Goal: Book appointment/travel/reservation

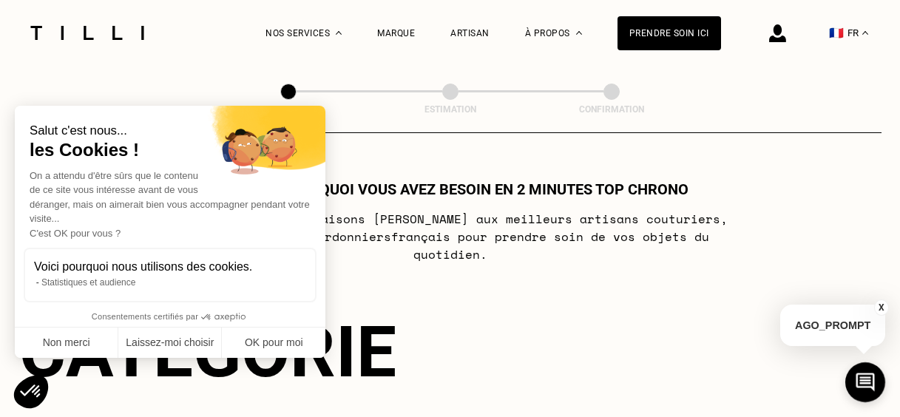
scroll to position [779, 0]
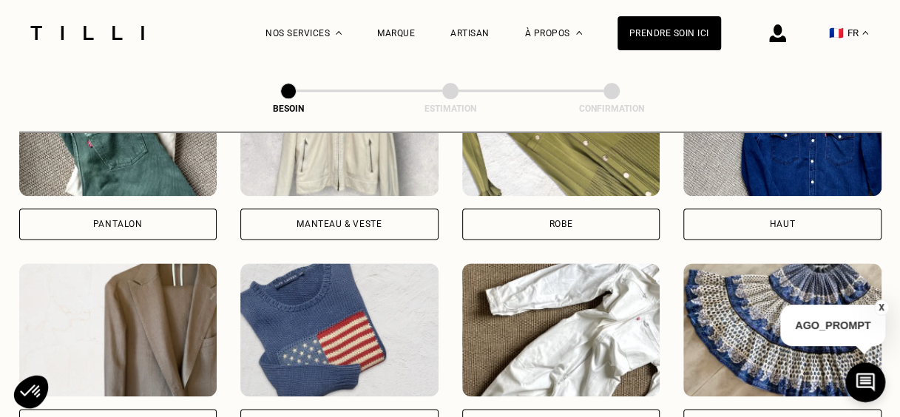
click at [155, 208] on div "Pantalon" at bounding box center [118, 223] width 198 height 31
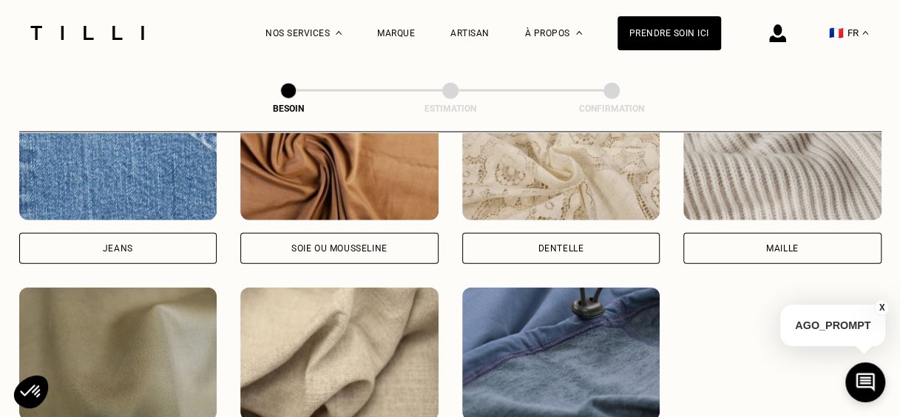
scroll to position [1656, 0]
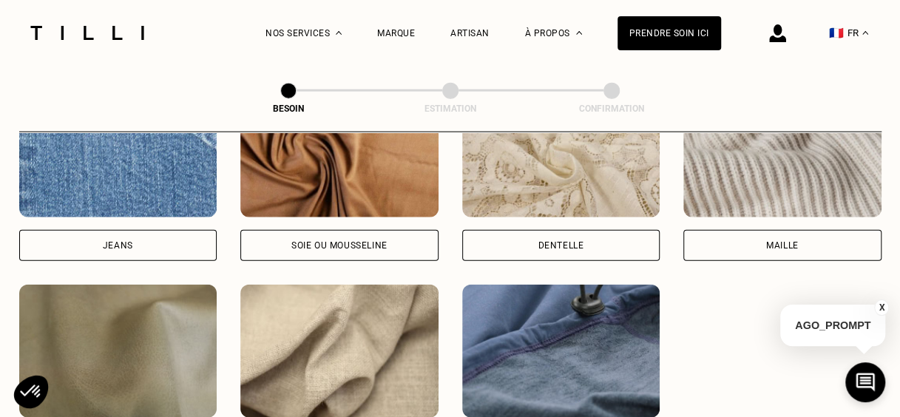
click at [174, 234] on div "Jeans" at bounding box center [118, 245] width 198 height 31
select select "FR"
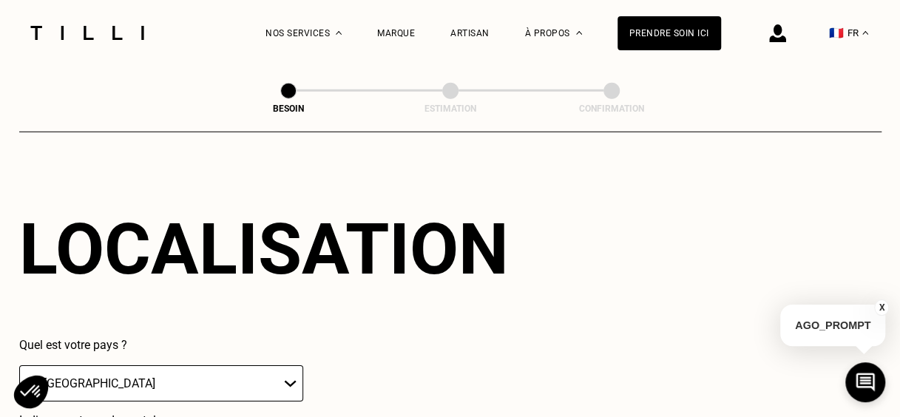
scroll to position [2134, 0]
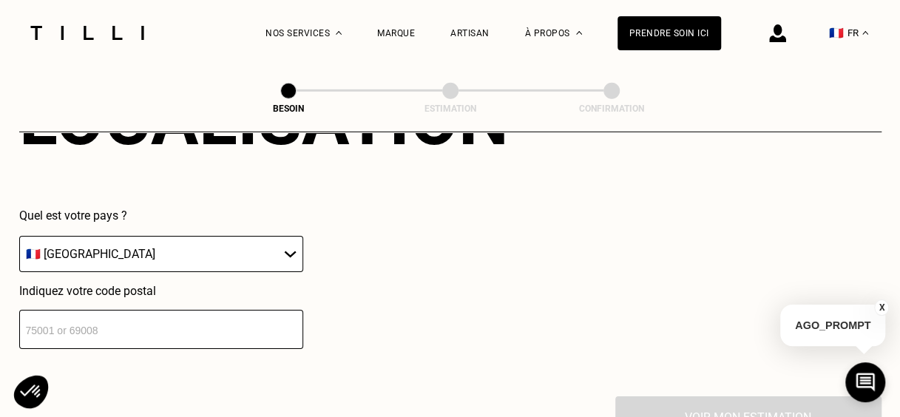
click at [272, 325] on input "number" at bounding box center [161, 329] width 284 height 39
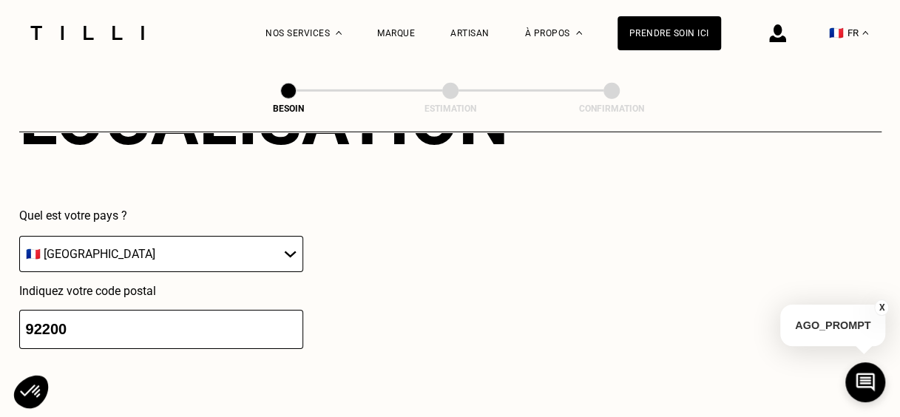
type input "92200"
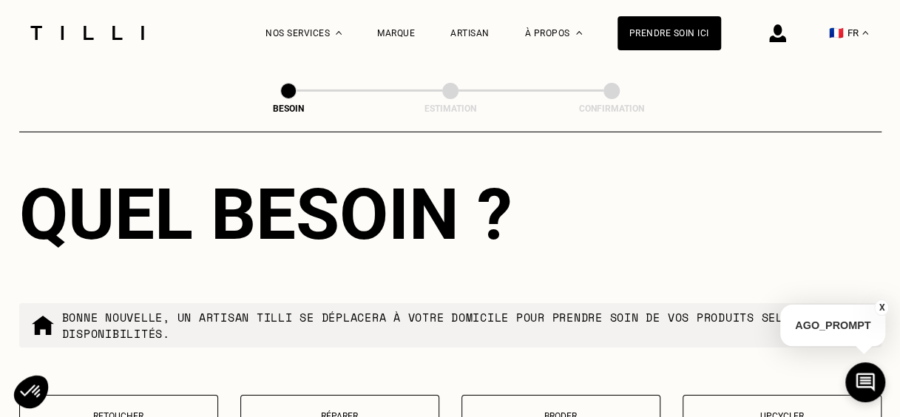
scroll to position [2427, 0]
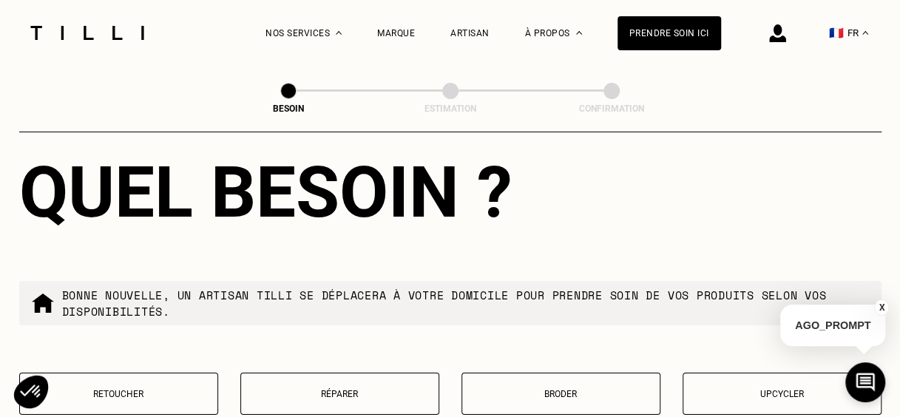
click at [243, 287] on p "Bonne nouvelle, un artisan tilli se déplacera à votre domicile pour prendre soi…" at bounding box center [465, 303] width 807 height 33
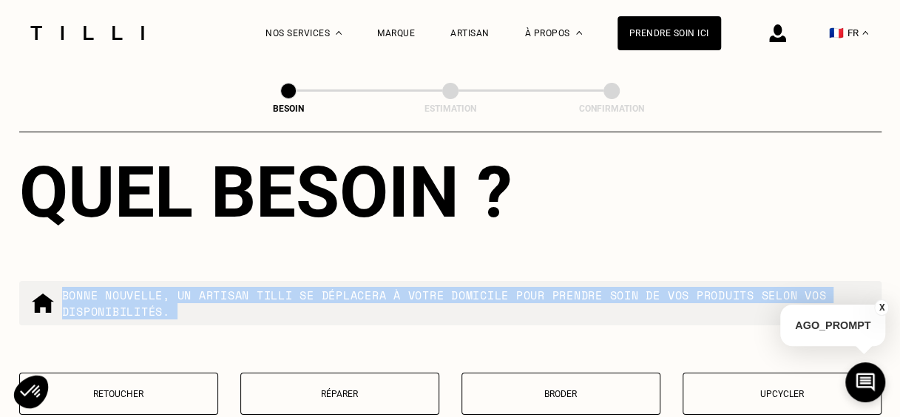
click at [243, 287] on p "Bonne nouvelle, un artisan tilli se déplacera à votre domicile pour prendre soi…" at bounding box center [465, 303] width 807 height 33
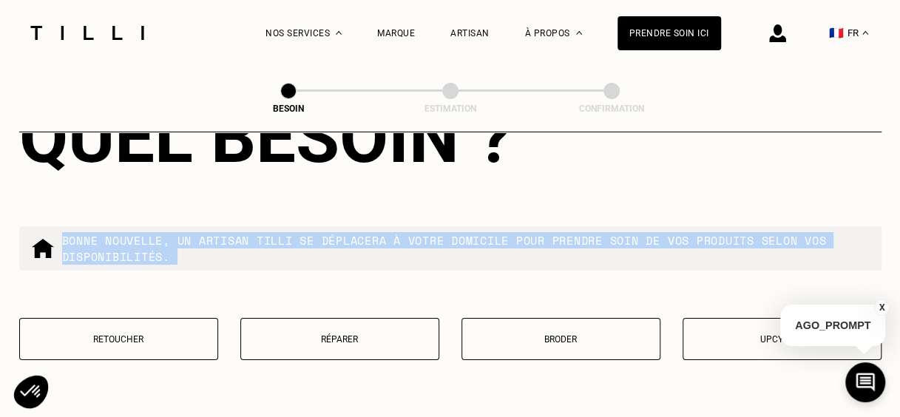
scroll to position [2500, 0]
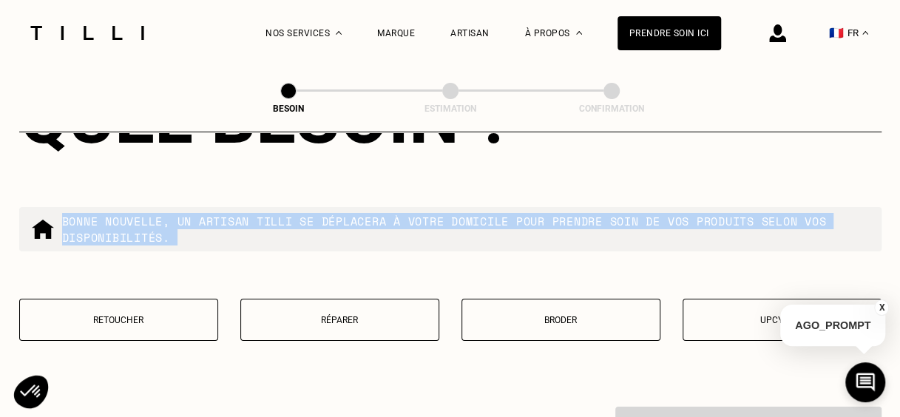
click at [132, 315] on p "Retoucher" at bounding box center [118, 320] width 183 height 10
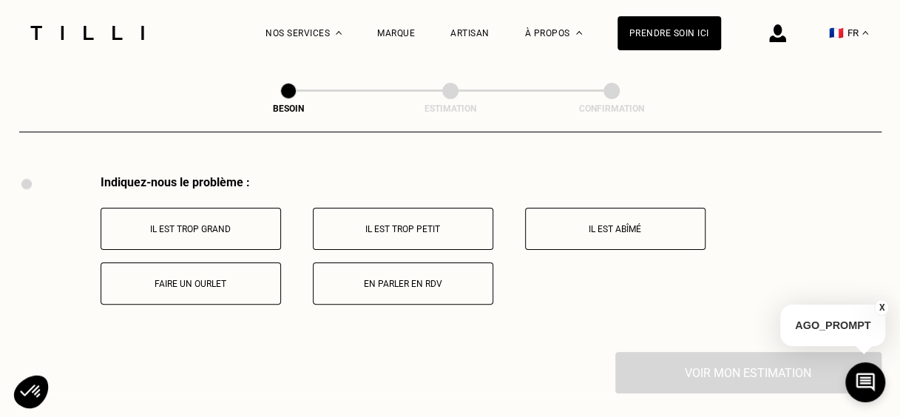
scroll to position [2733, 0]
click at [249, 229] on button "Il est trop grand" at bounding box center [191, 228] width 180 height 42
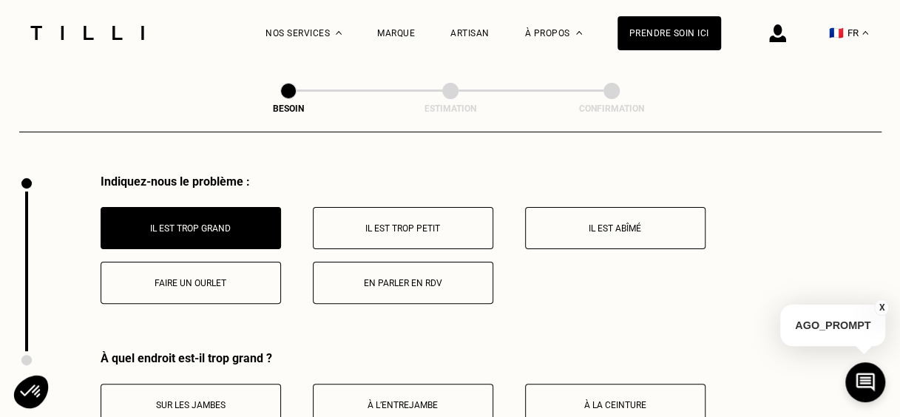
click at [249, 229] on button "Il est trop grand" at bounding box center [191, 228] width 180 height 42
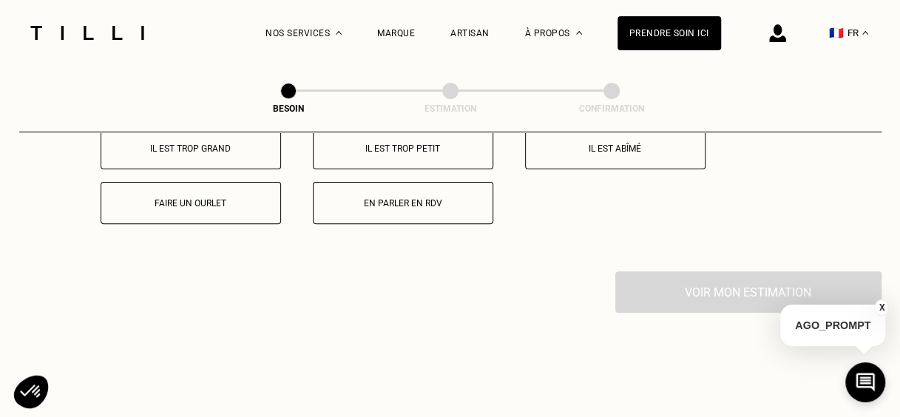
click at [249, 229] on div "Indiquez-nous le problème : Il est trop grand Il est trop petit Il est abîmé Fa…" at bounding box center [450, 183] width 862 height 177
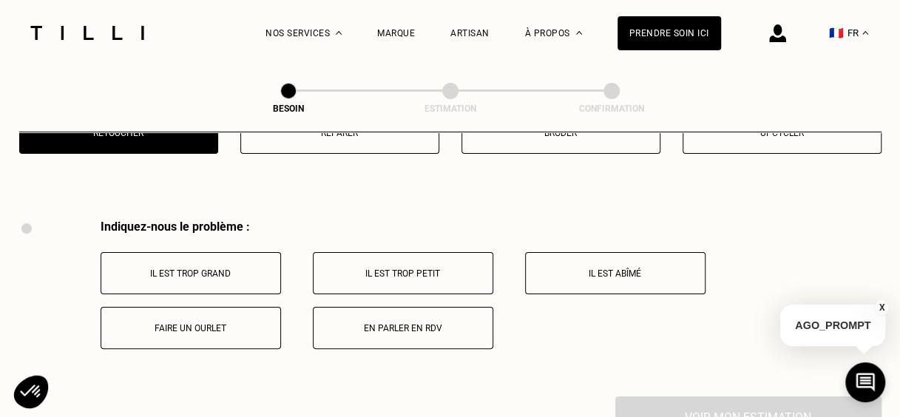
click at [217, 324] on p "Faire un ourlet" at bounding box center [191, 328] width 164 height 10
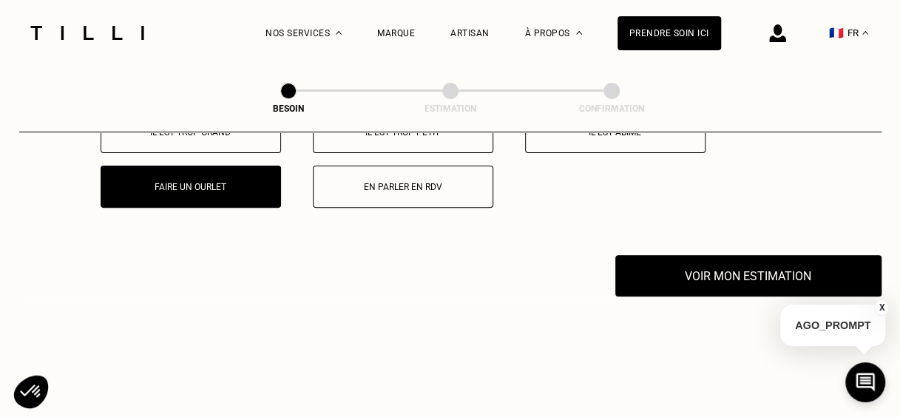
scroll to position [2823, 0]
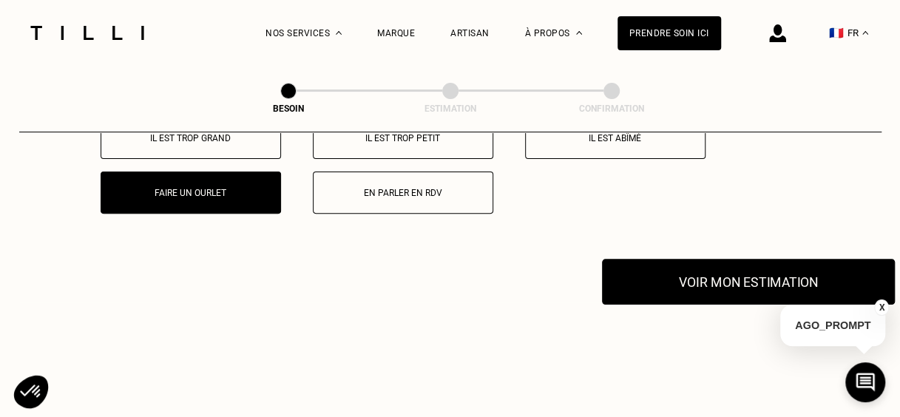
click at [709, 281] on button "Voir mon estimation" at bounding box center [748, 282] width 293 height 46
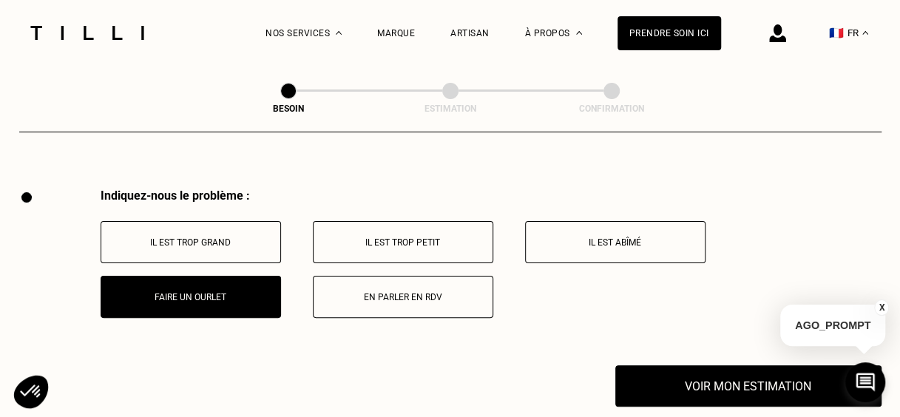
scroll to position [2749, 0]
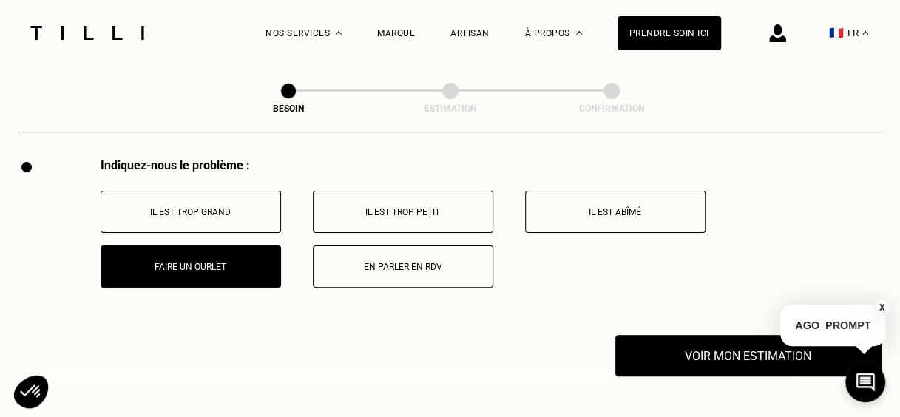
click at [225, 223] on div "Il est trop grand Il est trop petit Il est abîmé Faire un ourlet En parler en R…" at bounding box center [491, 239] width 781 height 97
click at [228, 216] on button "Il est trop grand" at bounding box center [191, 212] width 180 height 42
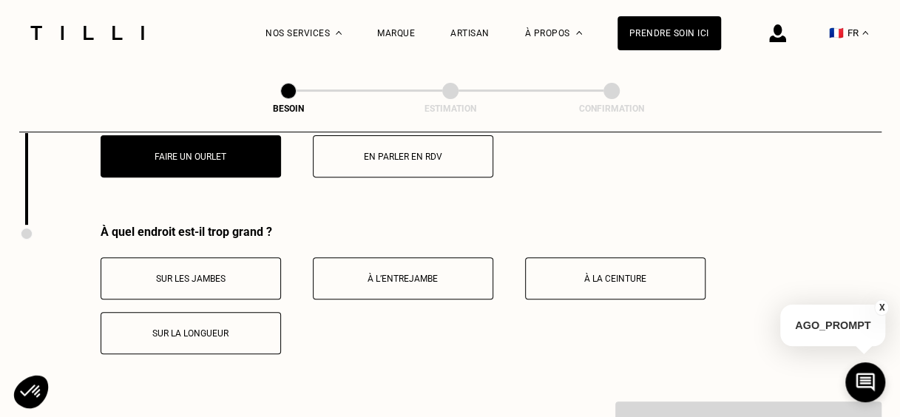
scroll to position [2835, 0]
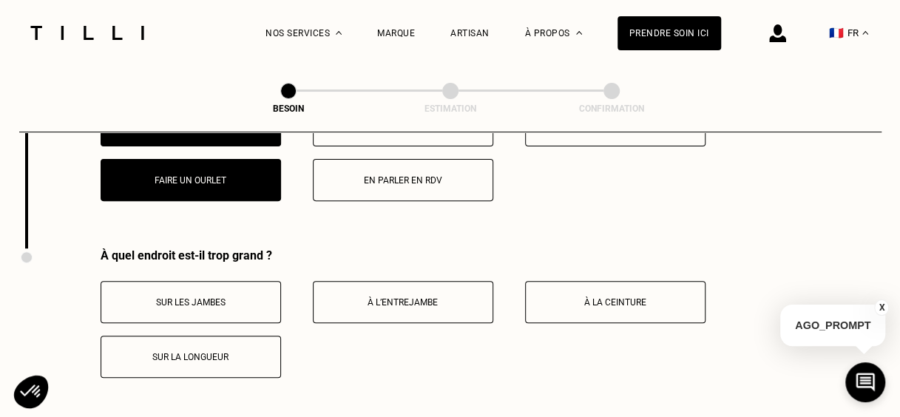
click at [235, 359] on button "Sur la longueur" at bounding box center [191, 357] width 180 height 42
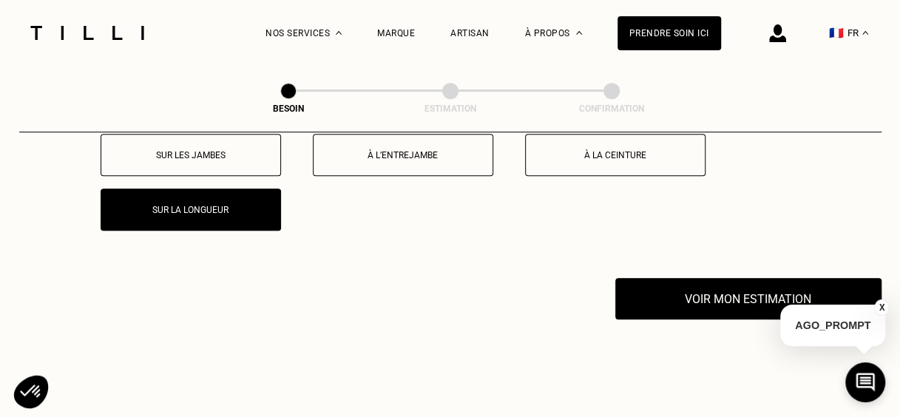
scroll to position [2983, 0]
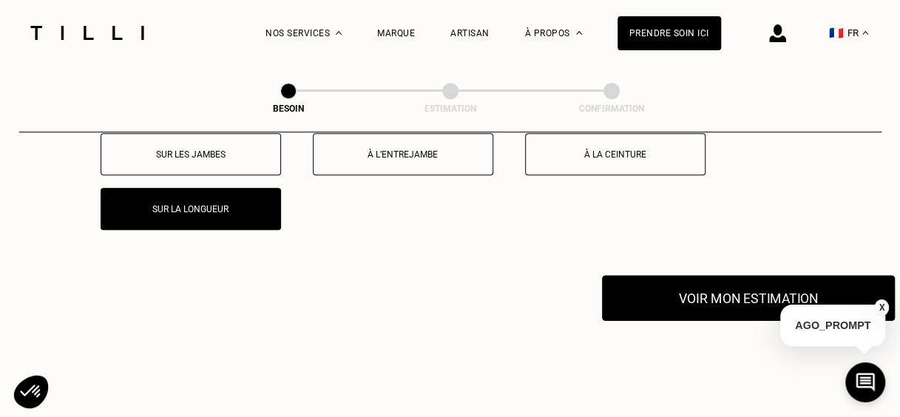
click at [776, 281] on button "Voir mon estimation" at bounding box center [748, 298] width 293 height 46
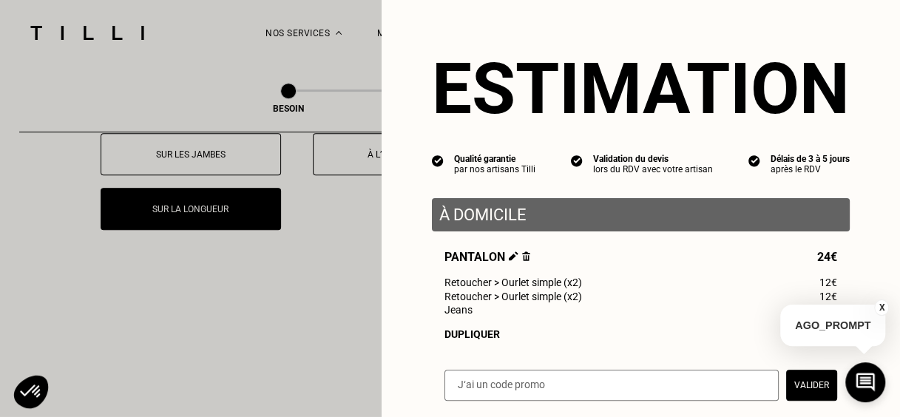
scroll to position [74, 0]
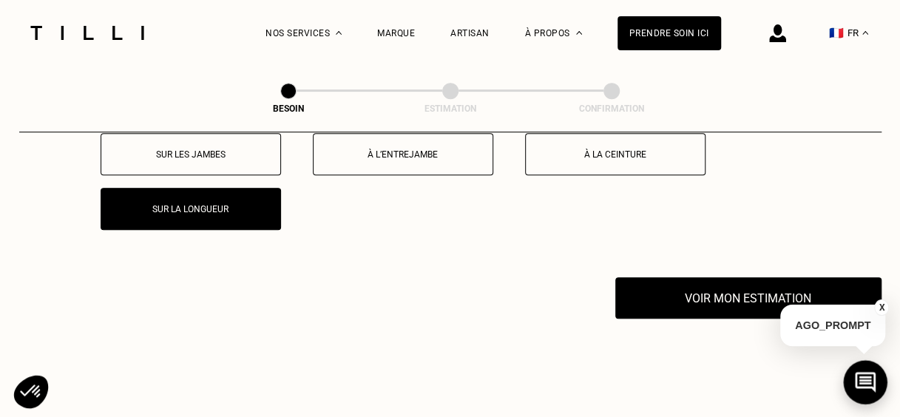
click at [872, 375] on icon at bounding box center [865, 382] width 24 height 39
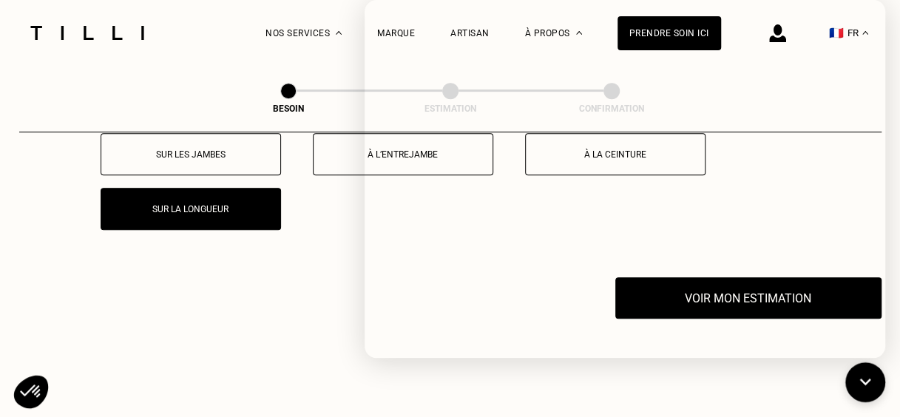
click at [275, 259] on div "À quel endroit est-il trop grand ? Sur les jambes À l’entrejambe À la ceinture …" at bounding box center [450, 189] width 862 height 177
click at [858, 398] on icon at bounding box center [865, 382] width 24 height 39
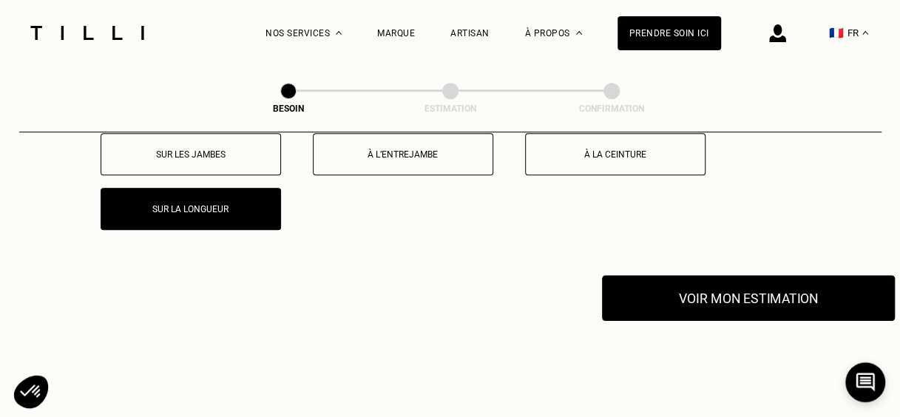
click at [822, 294] on button "Voir mon estimation" at bounding box center [748, 298] width 293 height 46
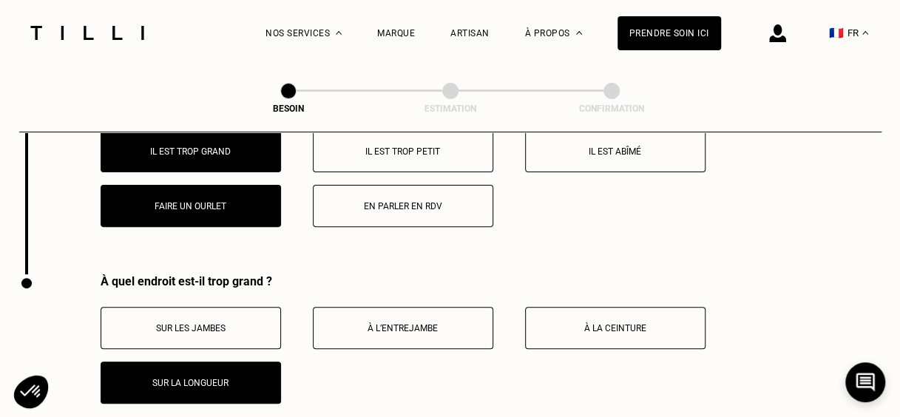
scroll to position [2688, 0]
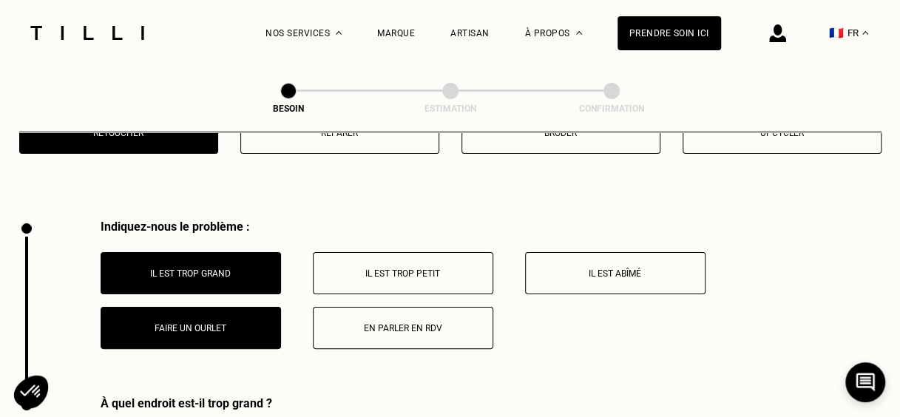
click at [235, 308] on button "Faire un ourlet" at bounding box center [191, 328] width 180 height 42
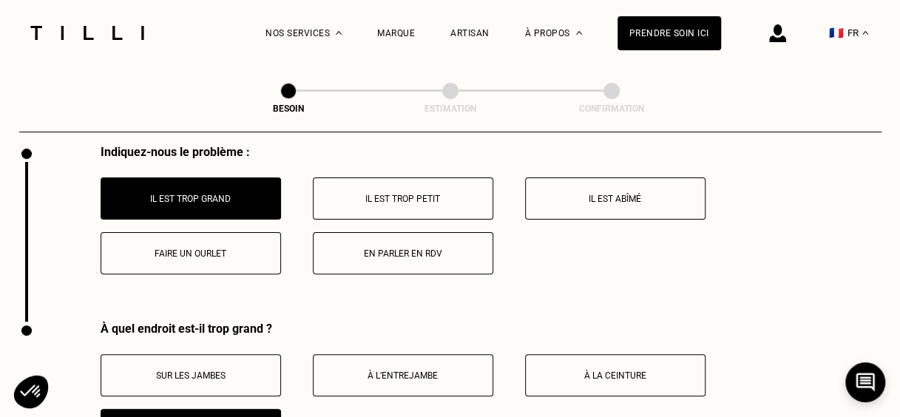
scroll to position [2761, 0]
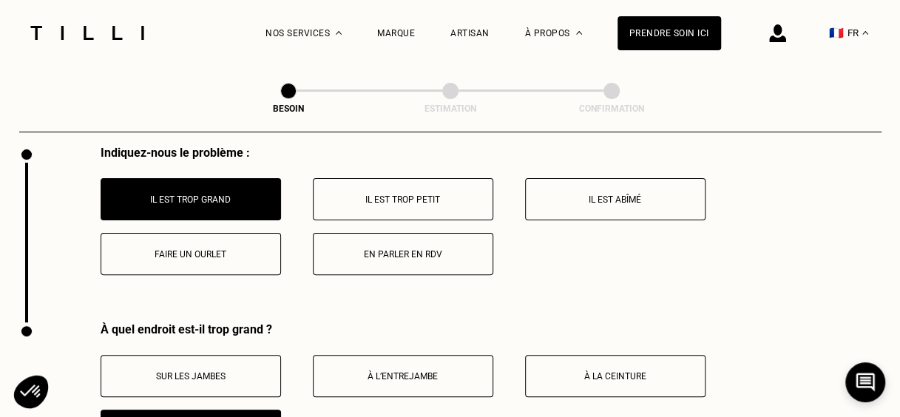
click at [252, 197] on button "Il est trop grand" at bounding box center [191, 199] width 180 height 42
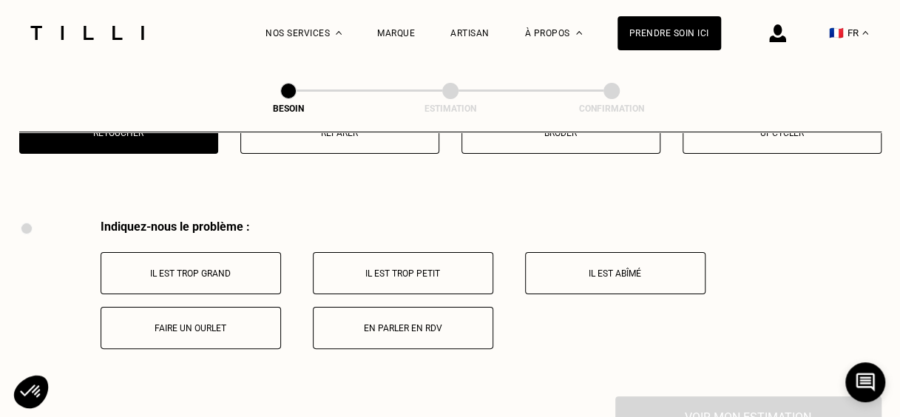
drag, startPoint x: 232, startPoint y: 250, endPoint x: 225, endPoint y: 248, distance: 7.7
click at [225, 252] on button "Il est trop grand" at bounding box center [191, 273] width 180 height 42
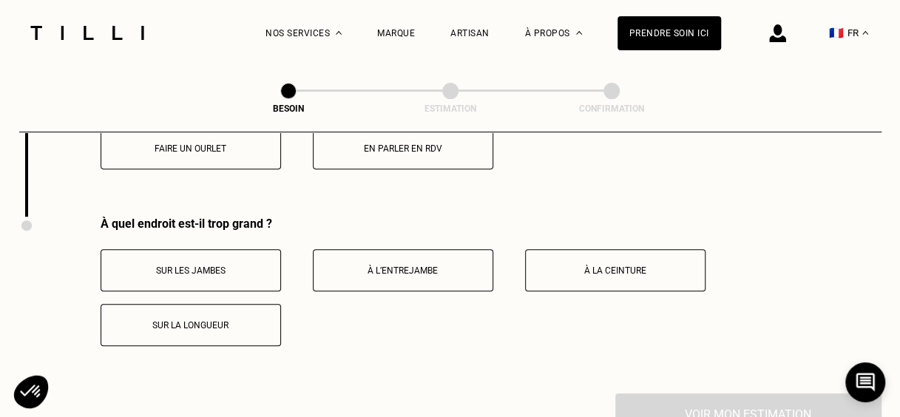
scroll to position [2953, 0]
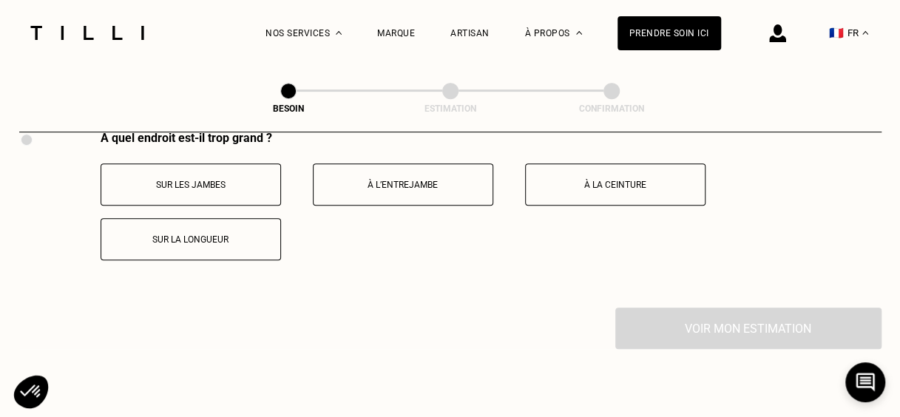
click at [244, 234] on p "Sur la longueur" at bounding box center [191, 239] width 164 height 10
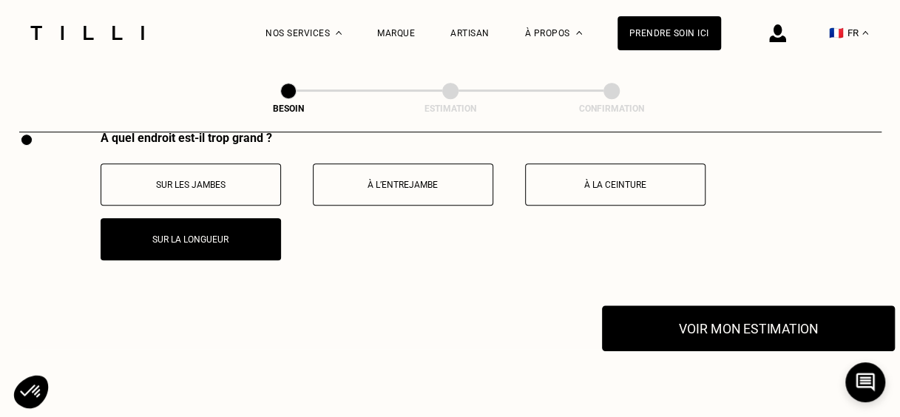
click at [689, 311] on button "Voir mon estimation" at bounding box center [748, 328] width 293 height 46
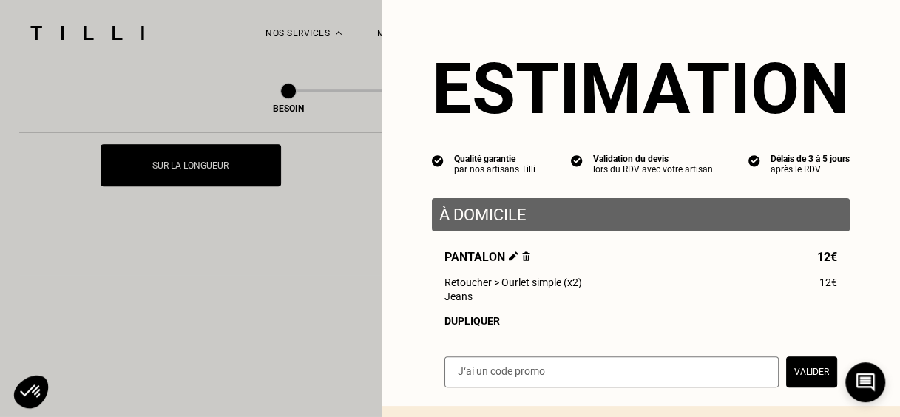
scroll to position [148, 0]
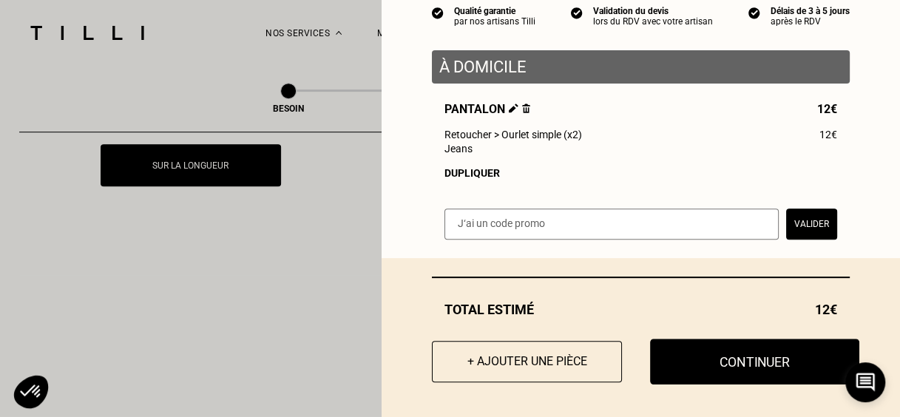
click at [714, 351] on button "Continuer" at bounding box center [754, 362] width 209 height 46
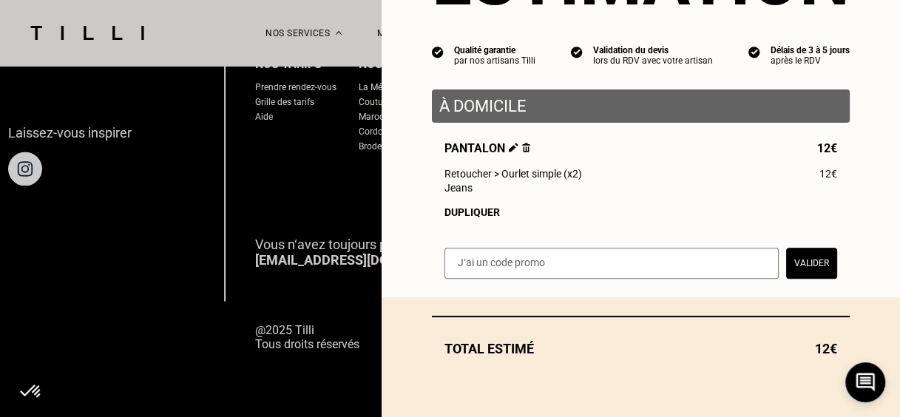
scroll to position [114, 0]
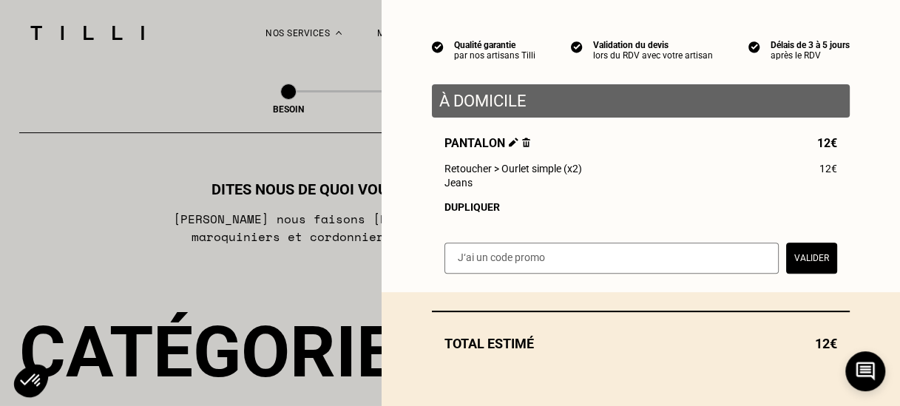
select select "FR"
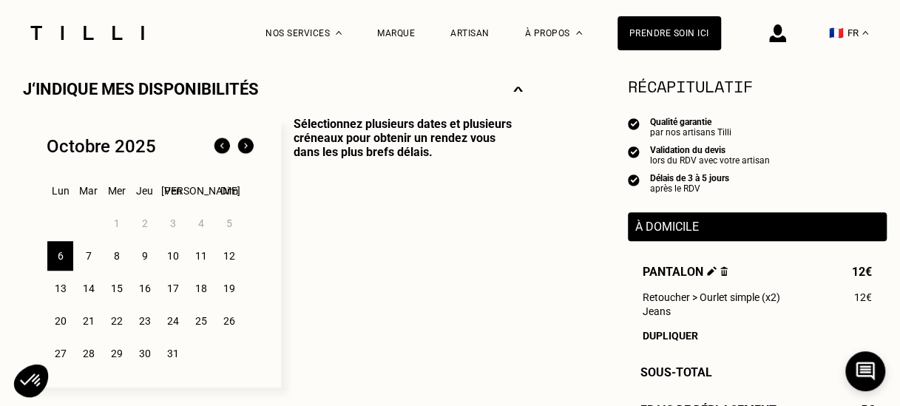
scroll to position [370, 0]
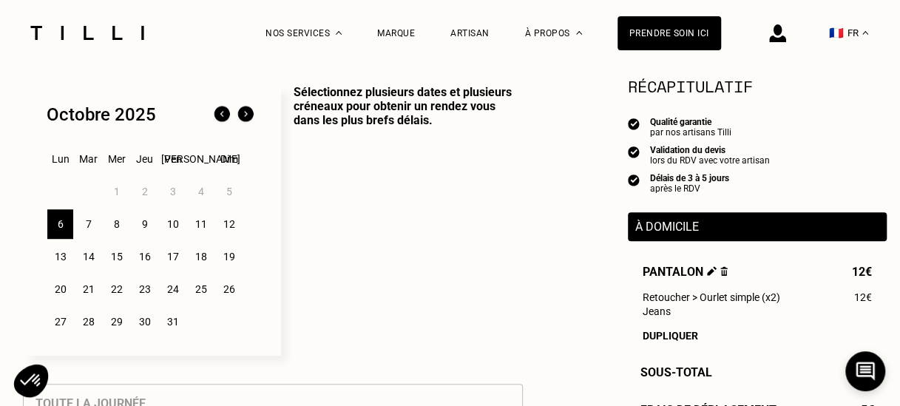
click at [173, 229] on div "10" at bounding box center [173, 224] width 26 height 30
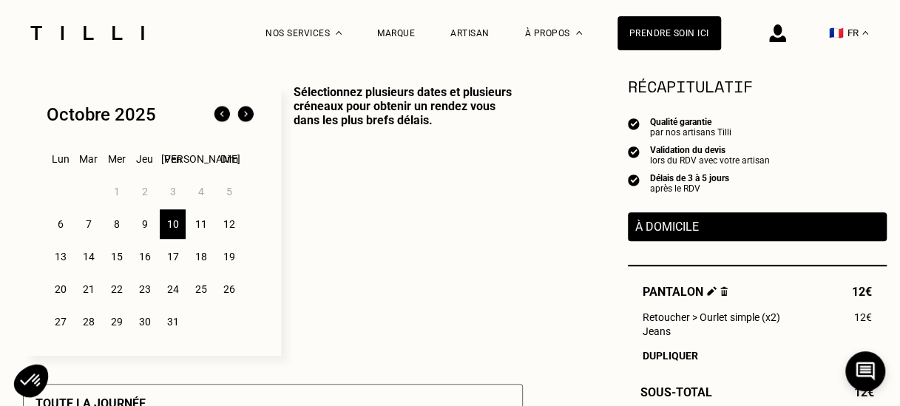
click at [200, 231] on div "11" at bounding box center [201, 224] width 26 height 30
click at [178, 232] on div "10" at bounding box center [173, 224] width 26 height 30
click at [198, 232] on div "11" at bounding box center [201, 224] width 26 height 30
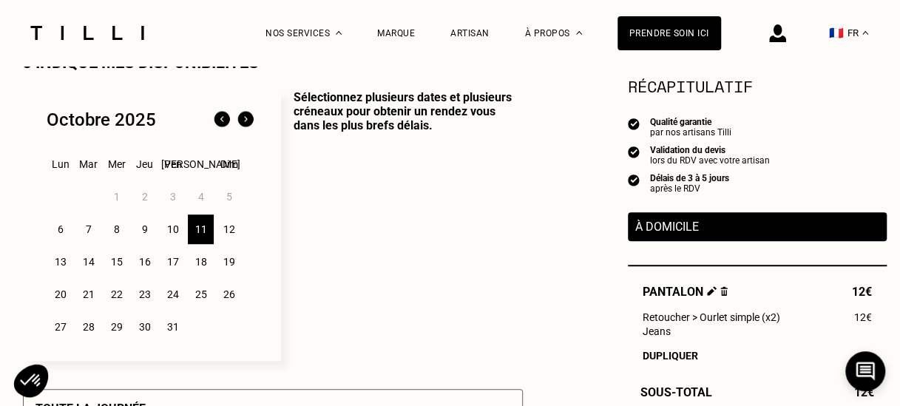
scroll to position [363, 0]
